Goal: Transaction & Acquisition: Purchase product/service

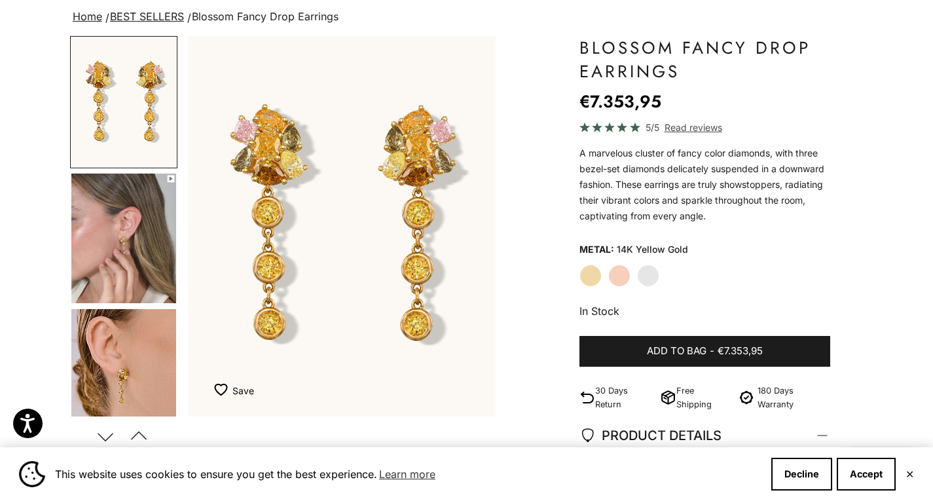
scroll to position [117, 0]
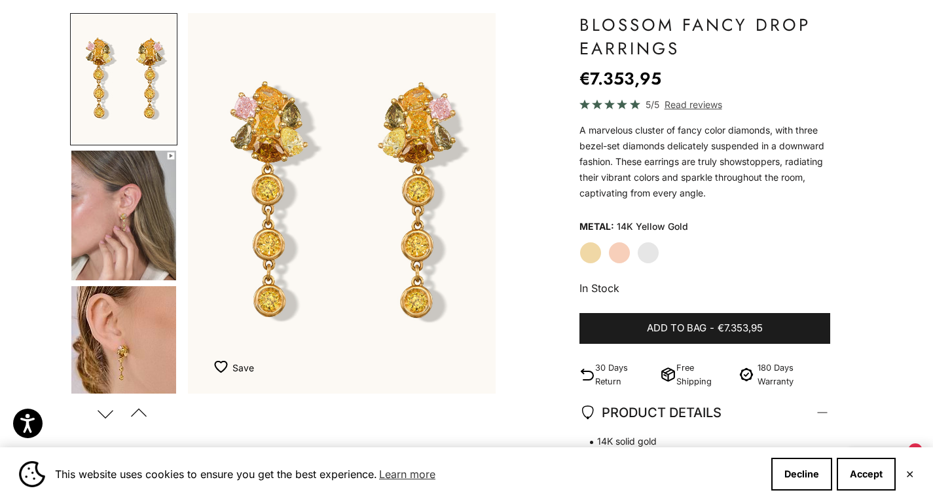
click at [124, 242] on img "Go to item 4" at bounding box center [123, 216] width 105 height 130
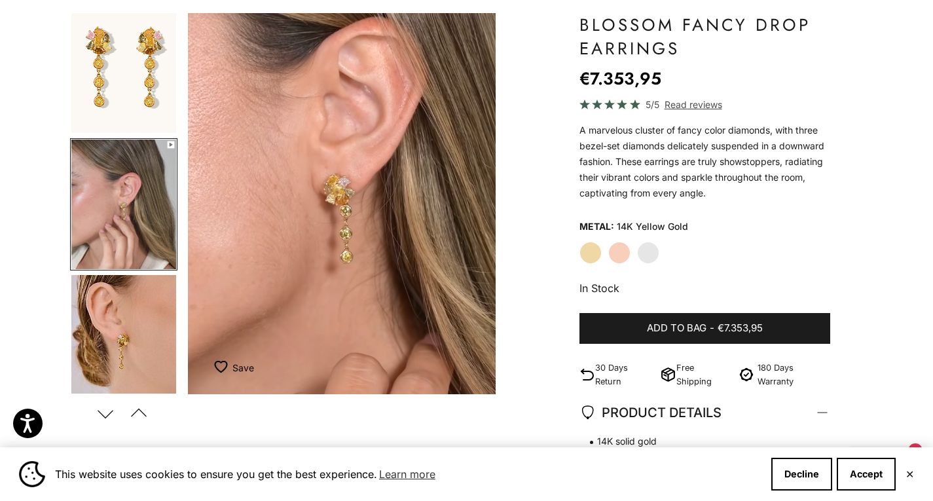
click at [105, 307] on img "Go to item 5" at bounding box center [123, 340] width 105 height 130
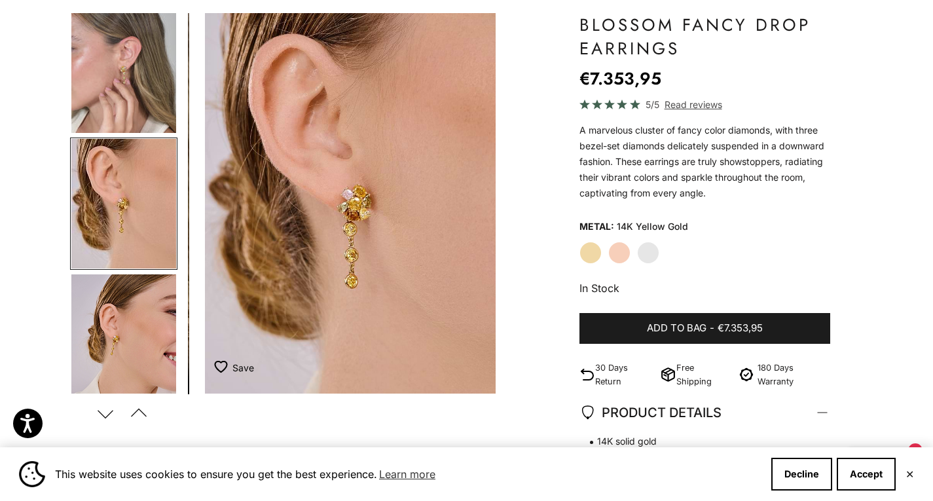
scroll to position [0, 647]
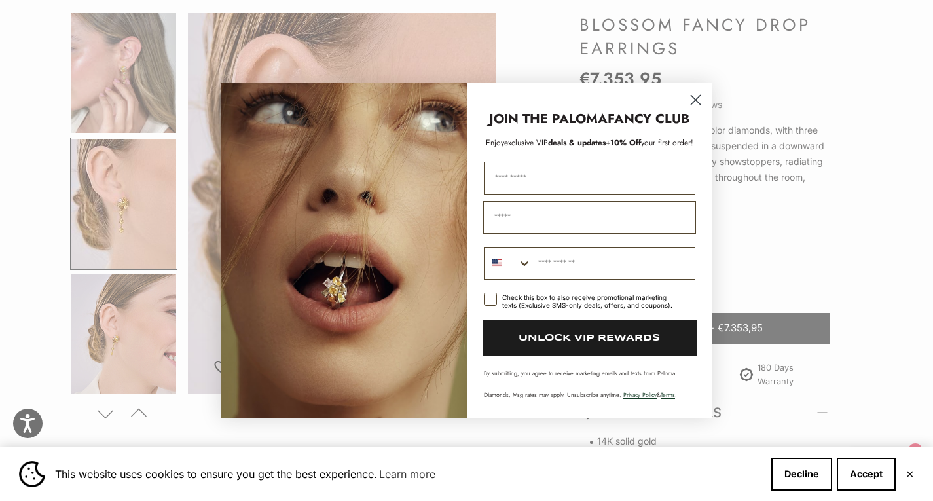
click at [690, 103] on circle "Close dialog" at bounding box center [695, 99] width 22 height 22
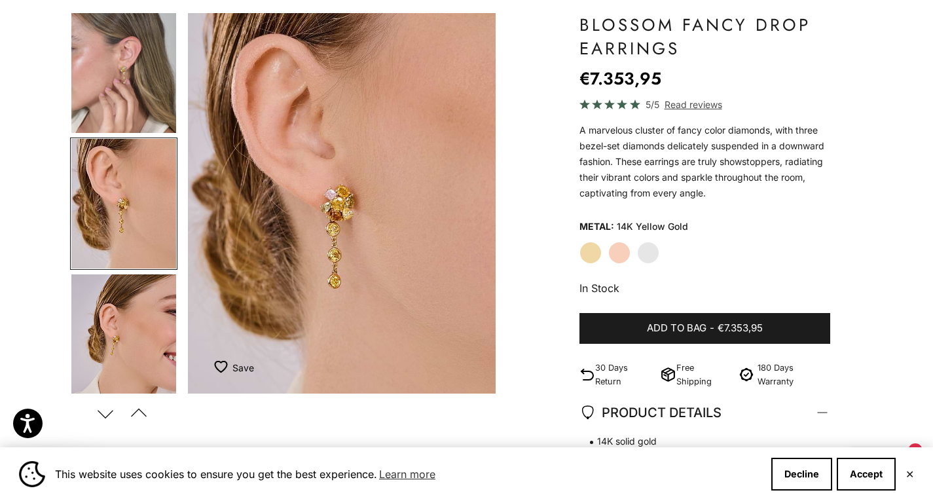
scroll to position [0, 0]
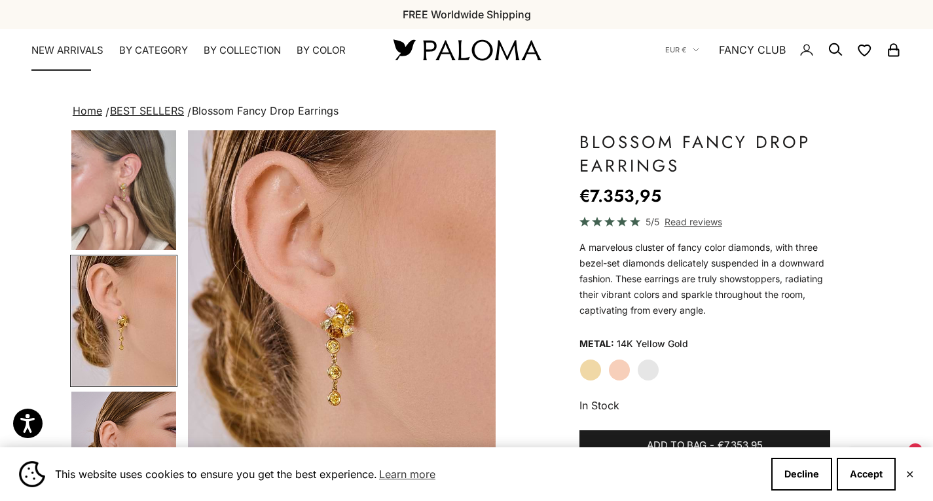
click at [58, 48] on link "NEW ARRIVALS" at bounding box center [67, 50] width 72 height 13
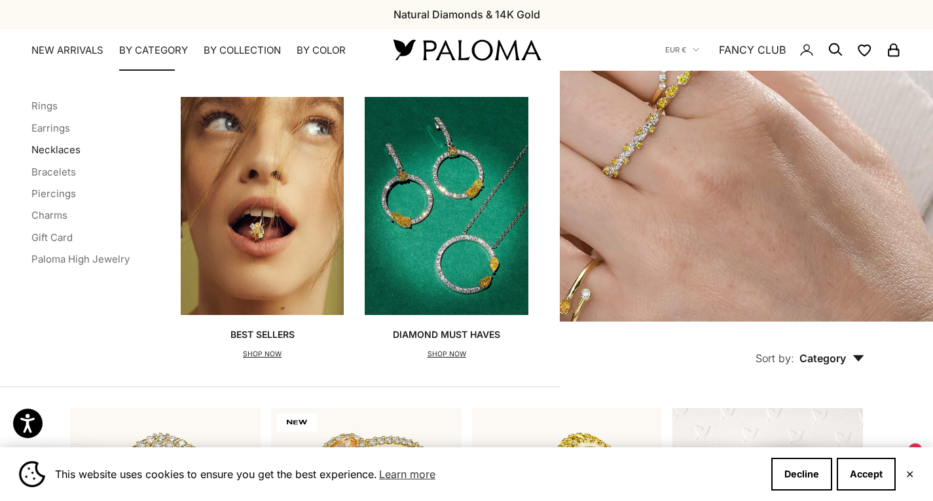
click at [62, 149] on link "Necklaces" at bounding box center [55, 149] width 49 height 12
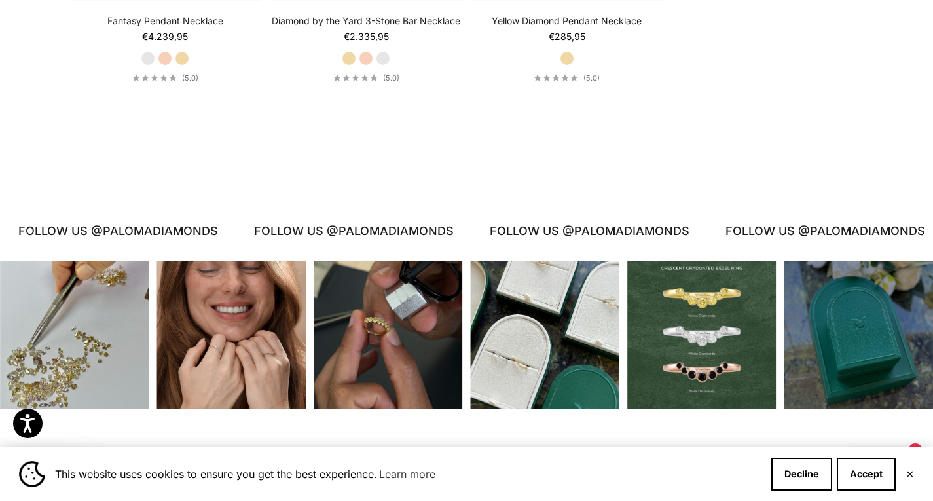
scroll to position [2161, 0]
